Goal: Transaction & Acquisition: Book appointment/travel/reservation

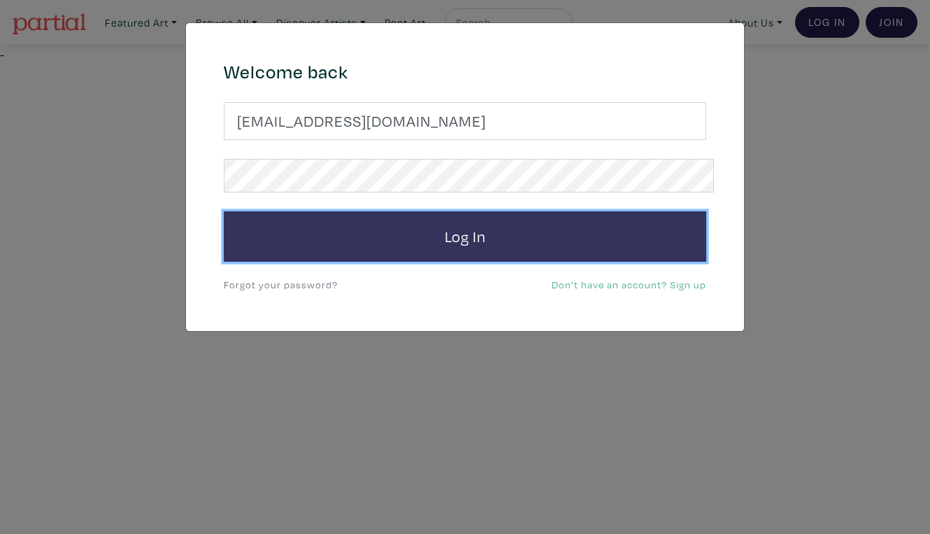
click at [491, 211] on button "Log In" at bounding box center [465, 236] width 483 height 50
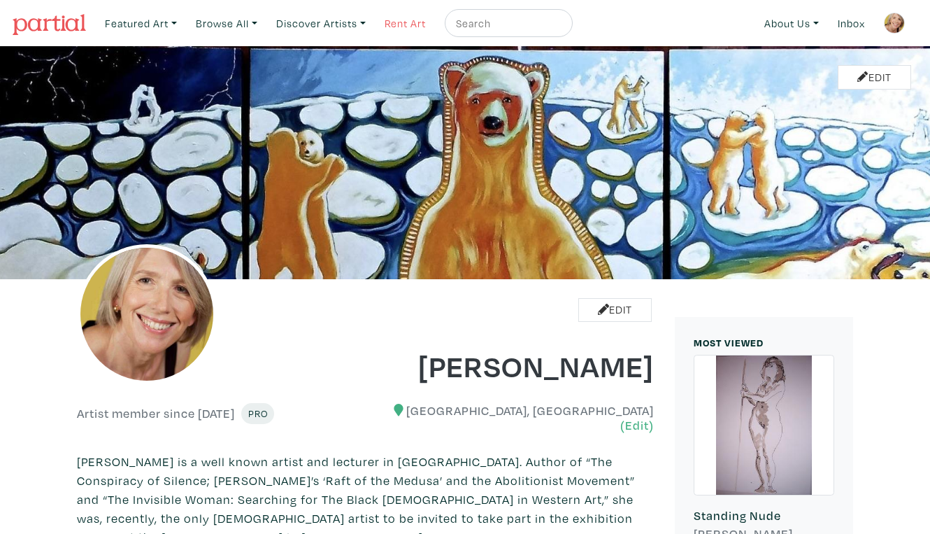
click at [392, 20] on link "Rent Art" at bounding box center [405, 23] width 54 height 29
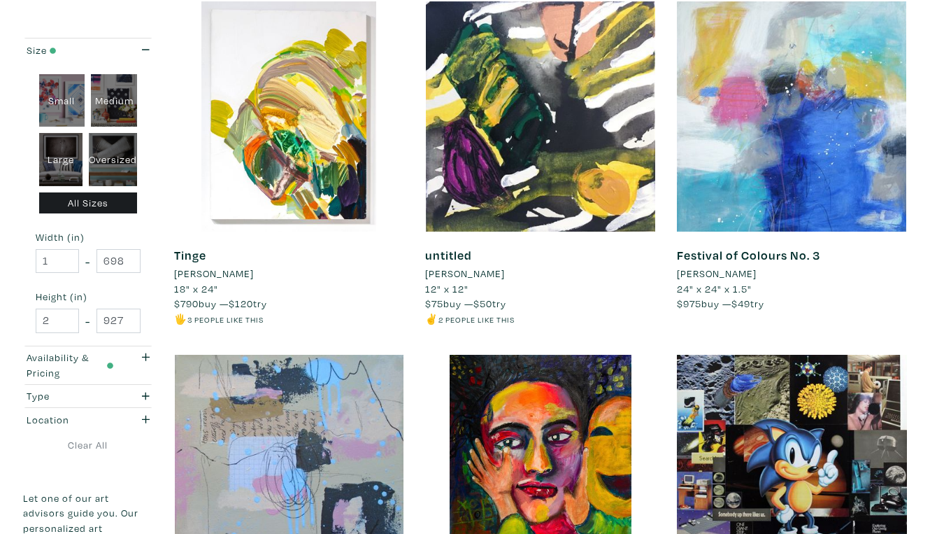
scroll to position [958, 0]
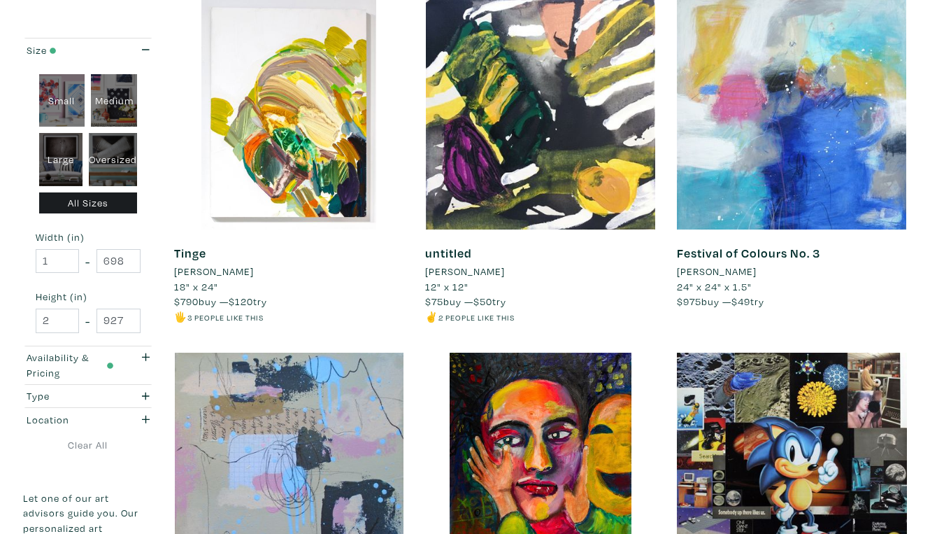
click at [118, 148] on div "Oversized" at bounding box center [113, 159] width 48 height 53
type input "48"
type input "400"
type input "48"
type input "121"
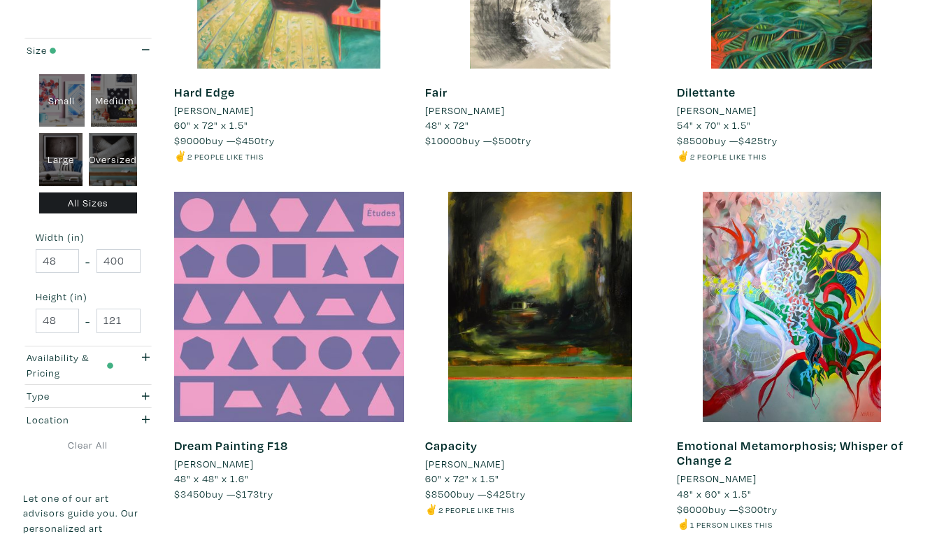
scroll to position [2610, 0]
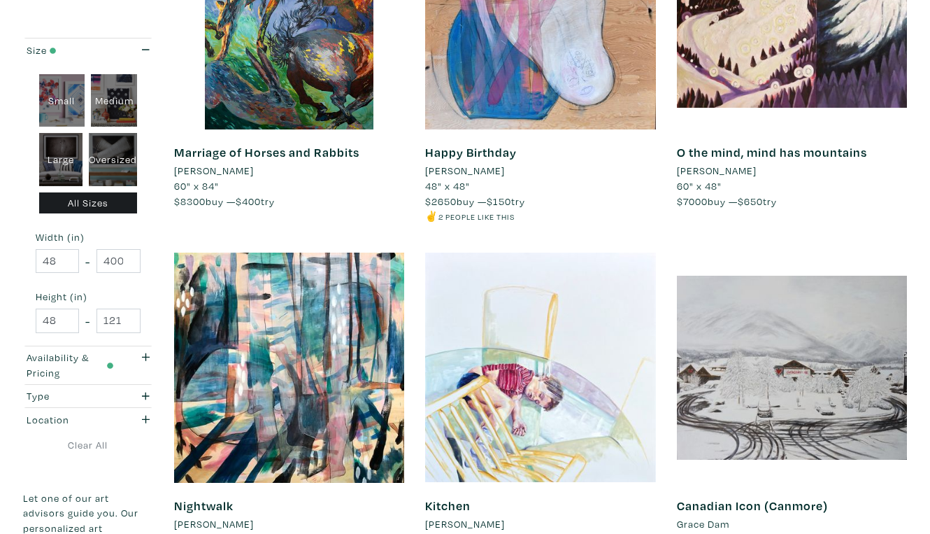
scroll to position [2488, 0]
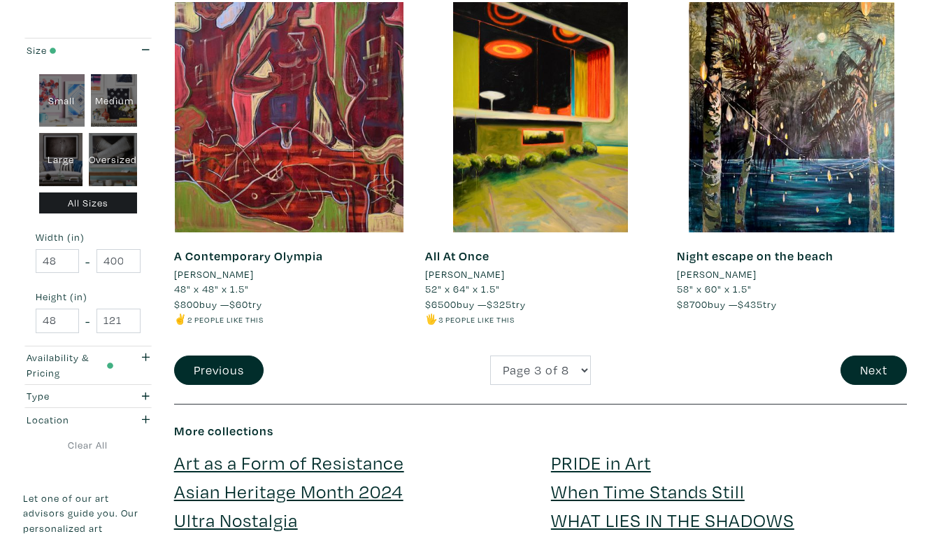
scroll to position [2693, 0]
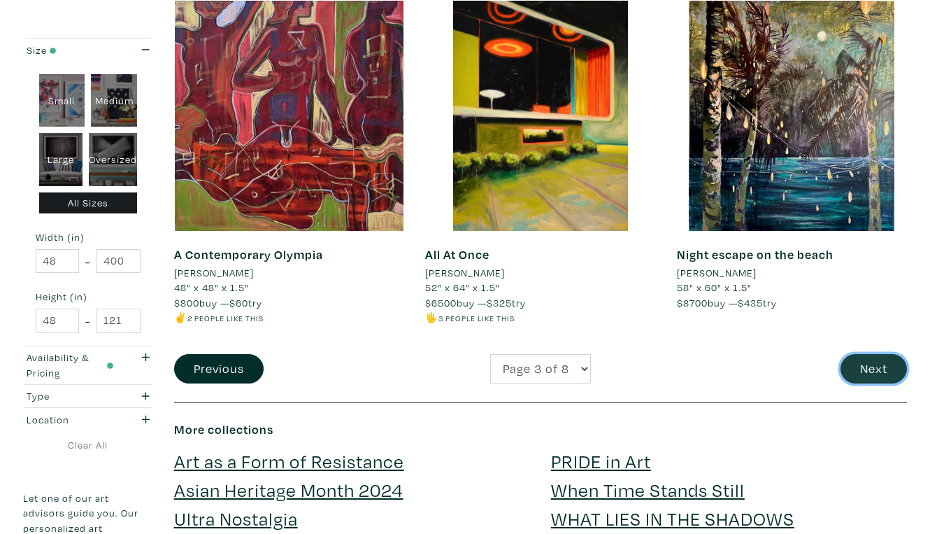
click at [873, 354] on button "Next" at bounding box center [874, 369] width 66 height 30
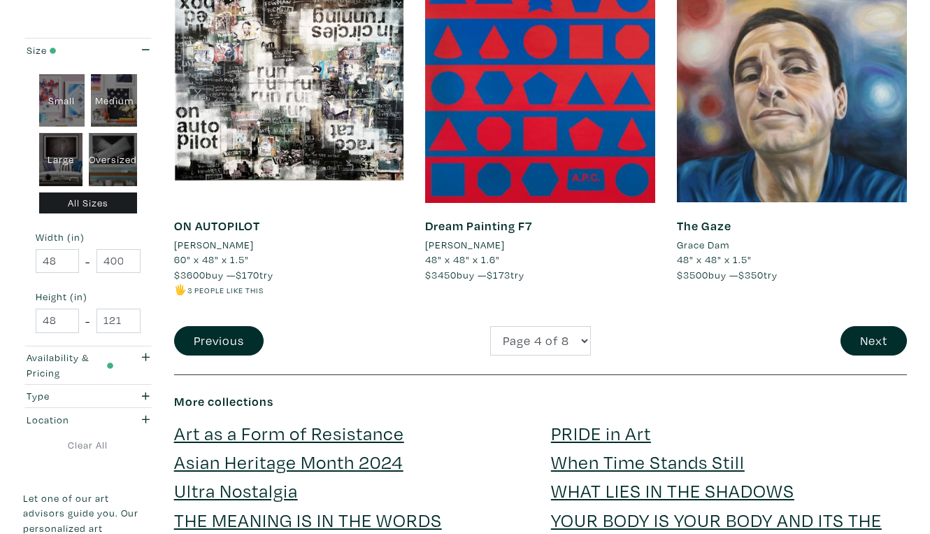
scroll to position [2798, 0]
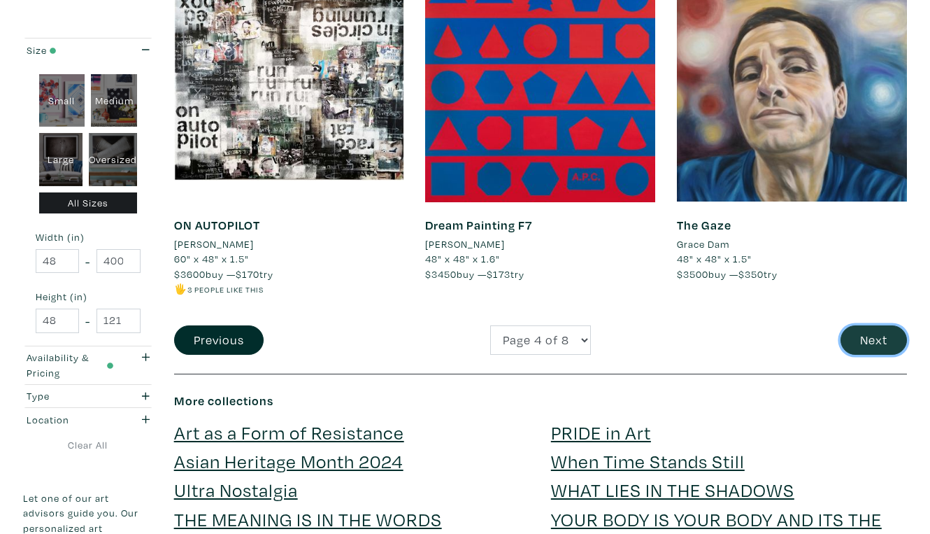
click at [879, 325] on button "Next" at bounding box center [874, 340] width 66 height 30
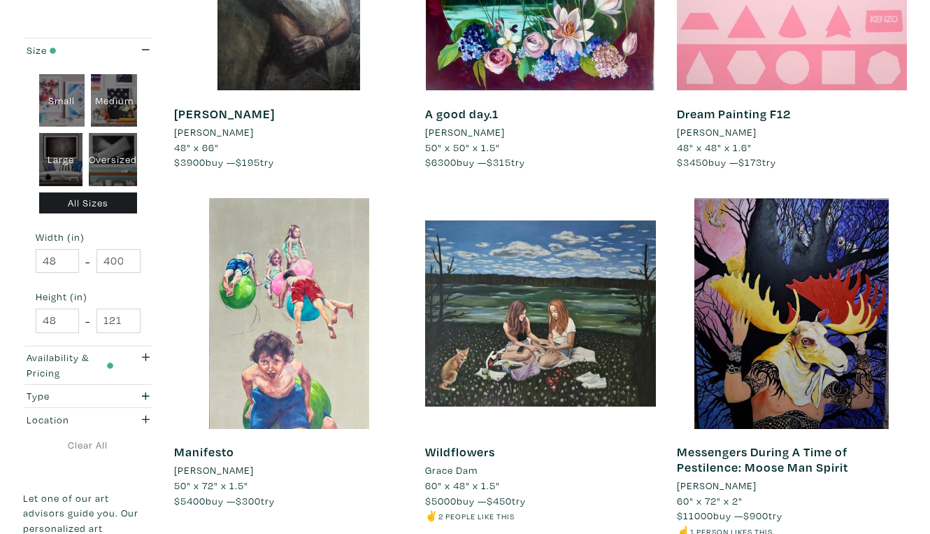
scroll to position [2545, 0]
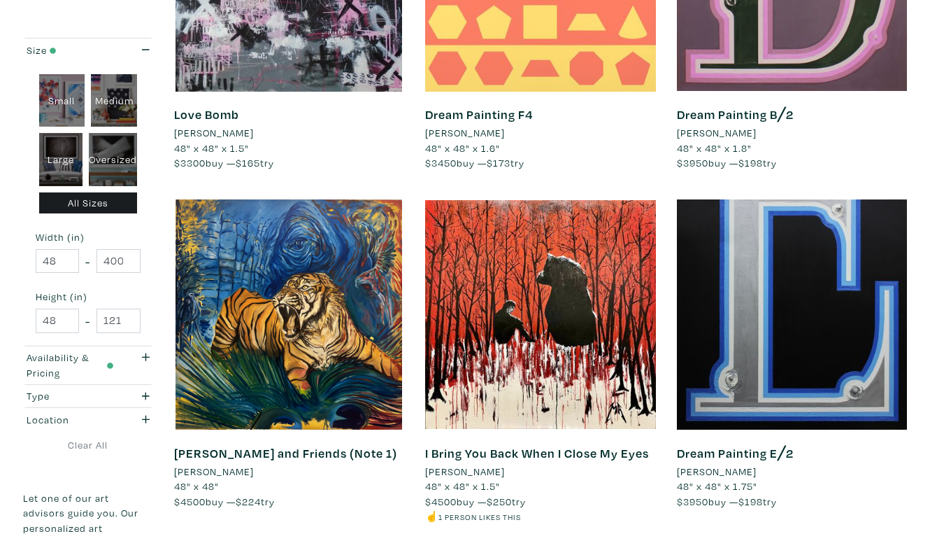
scroll to position [2496, 0]
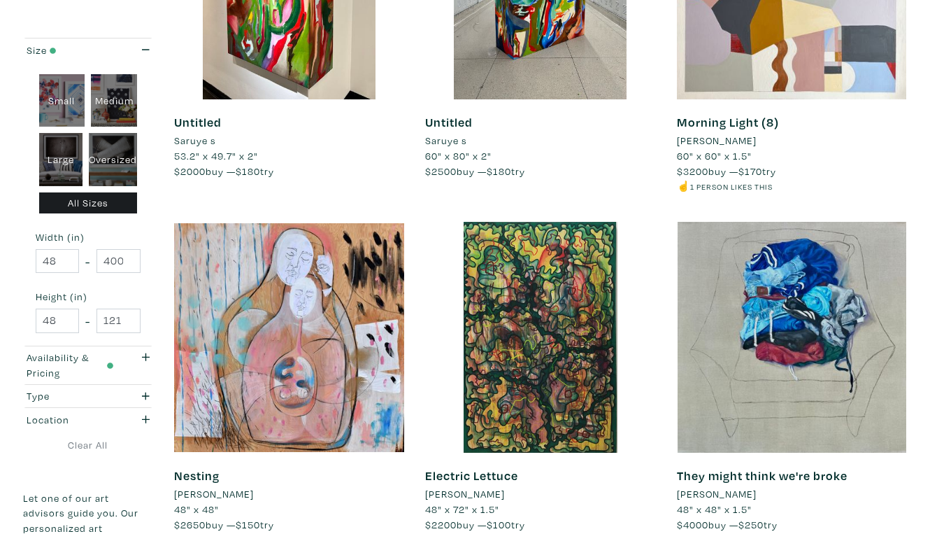
scroll to position [2519, 0]
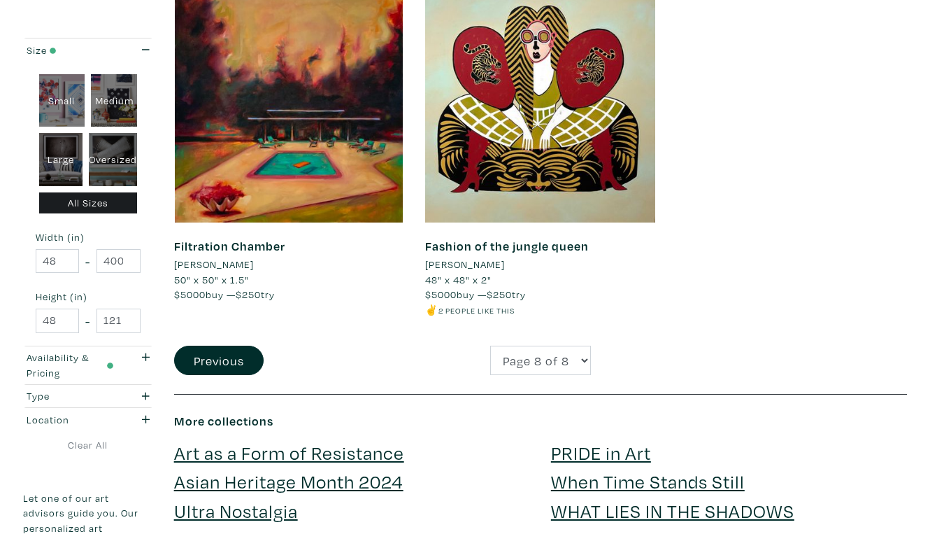
scroll to position [966, 0]
